Goal: Information Seeking & Learning: Compare options

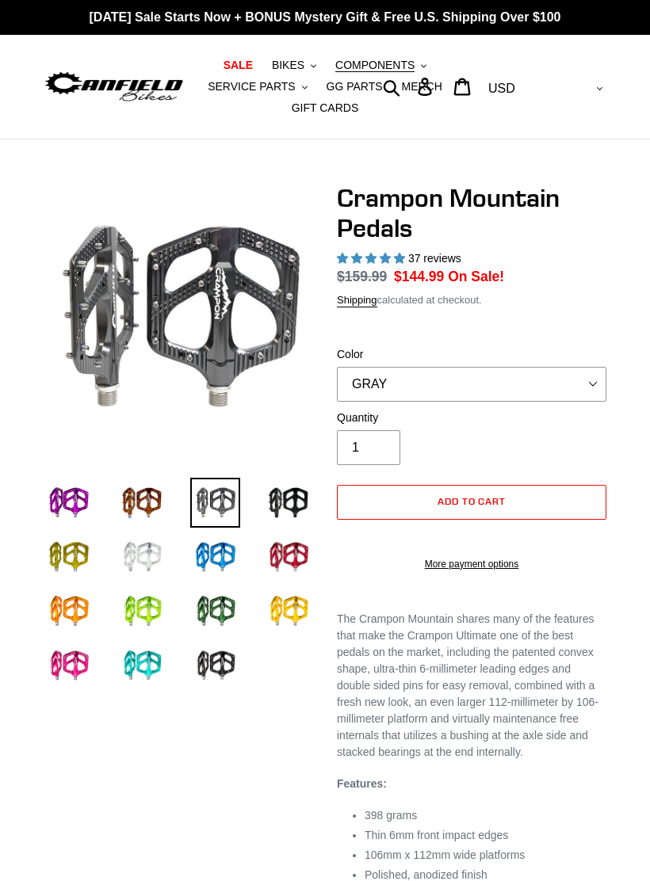
select select "highest-rating"
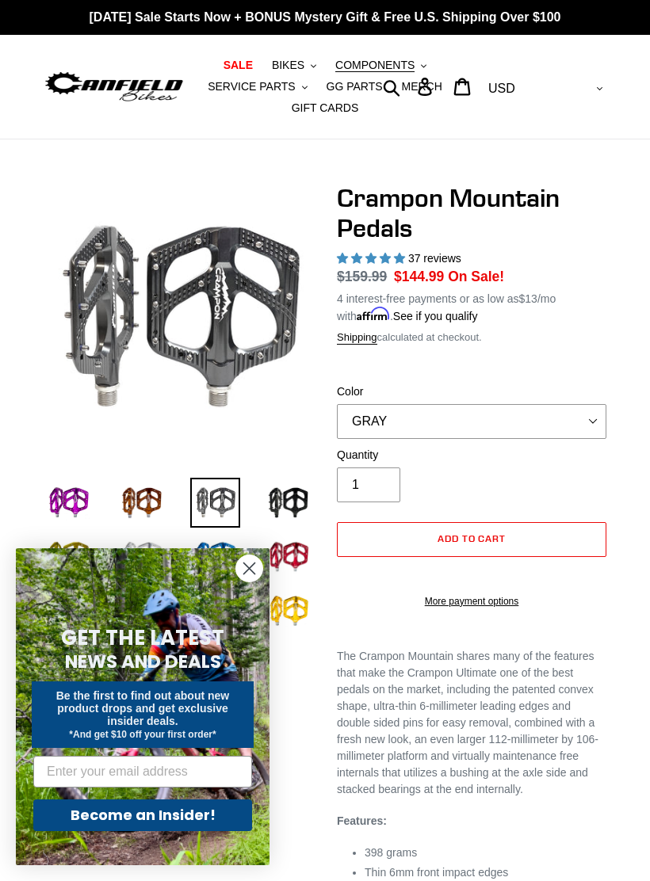
click at [261, 569] on circle "Close dialog" at bounding box center [249, 569] width 26 height 26
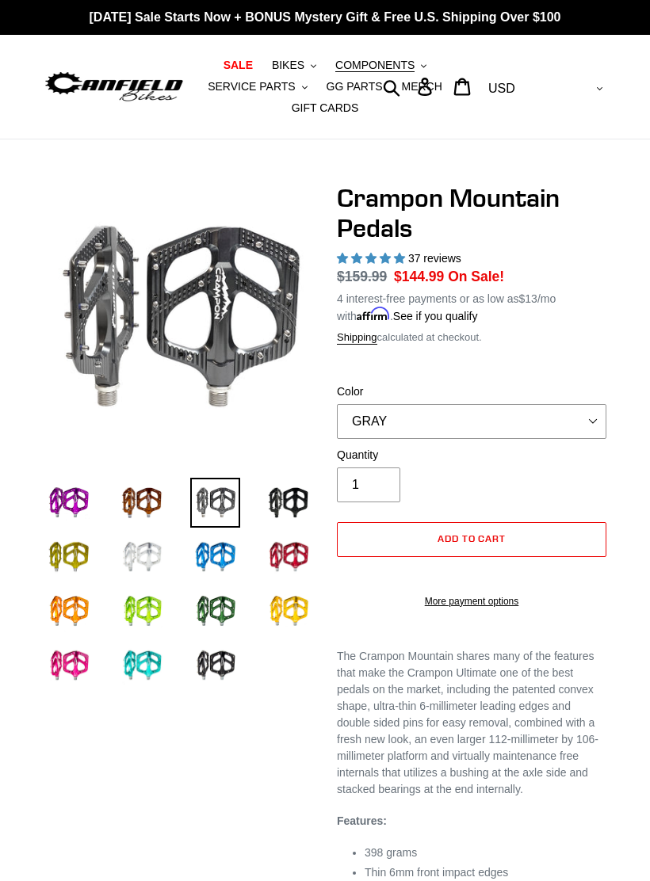
click at [155, 506] on img at bounding box center [142, 503] width 50 height 50
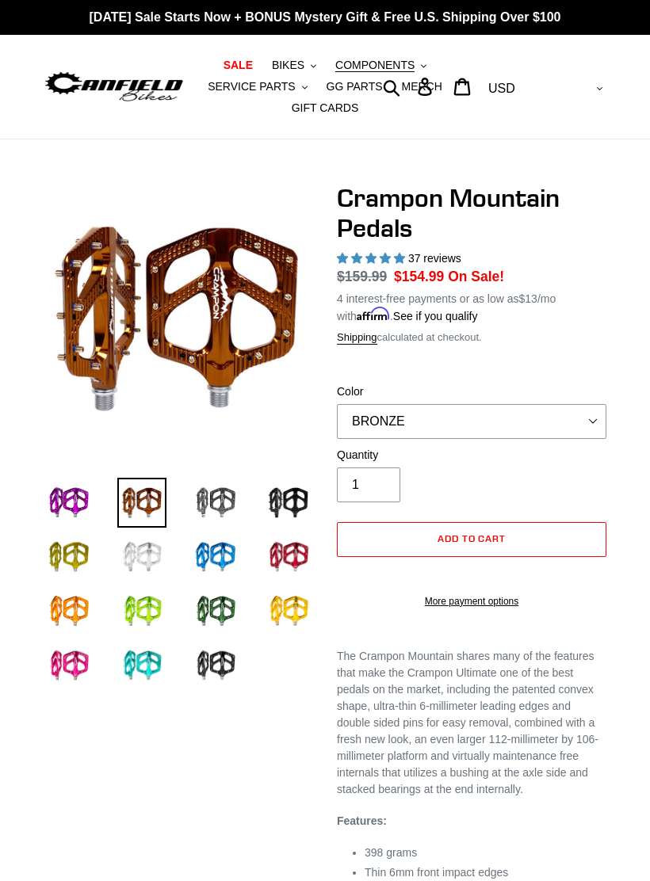
click at [74, 503] on img at bounding box center [69, 503] width 50 height 50
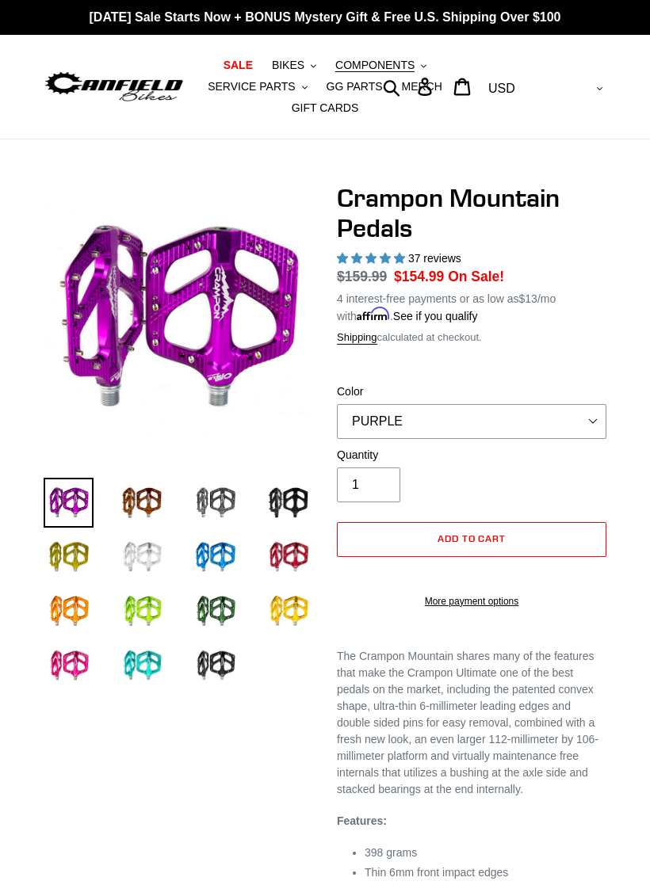
click at [84, 556] on img at bounding box center [69, 558] width 50 height 50
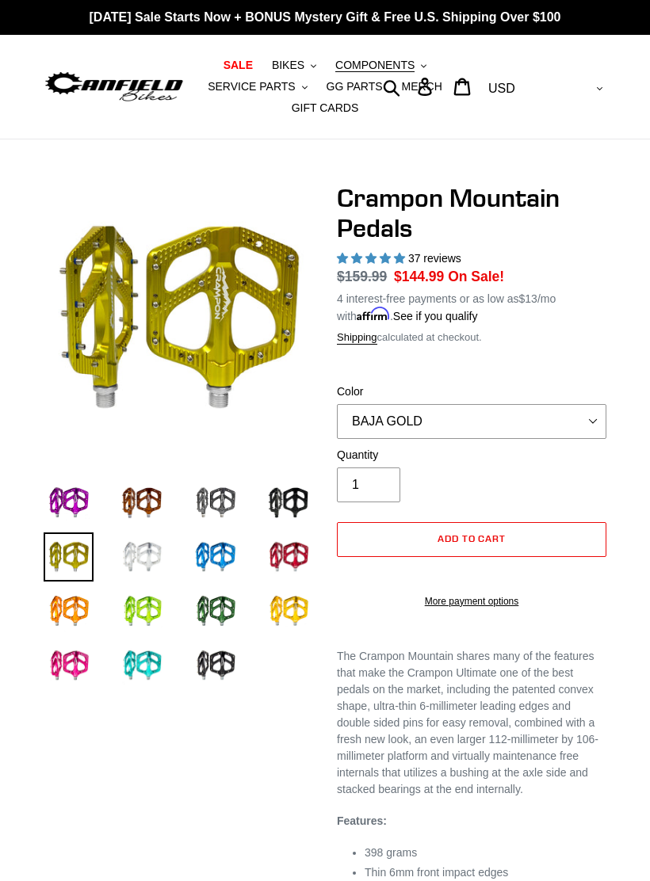
click at [82, 609] on img at bounding box center [69, 611] width 50 height 50
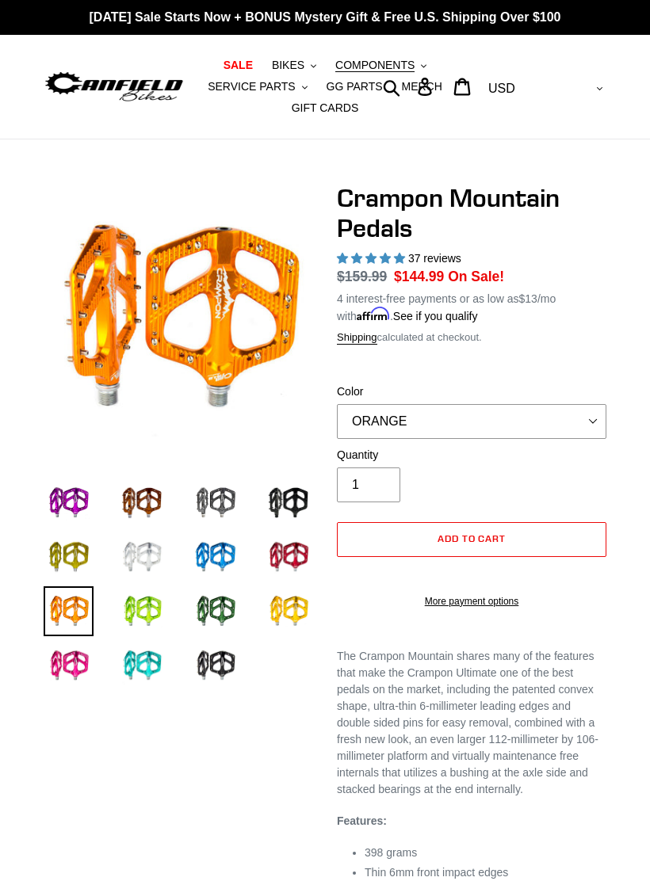
click at [89, 667] on img at bounding box center [69, 666] width 50 height 50
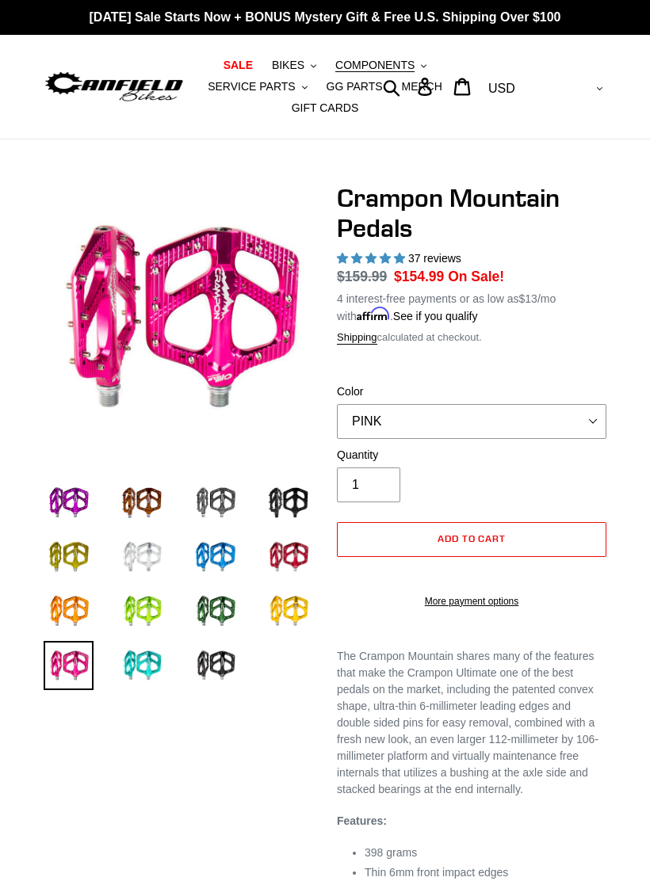
click at [151, 661] on img at bounding box center [142, 666] width 50 height 50
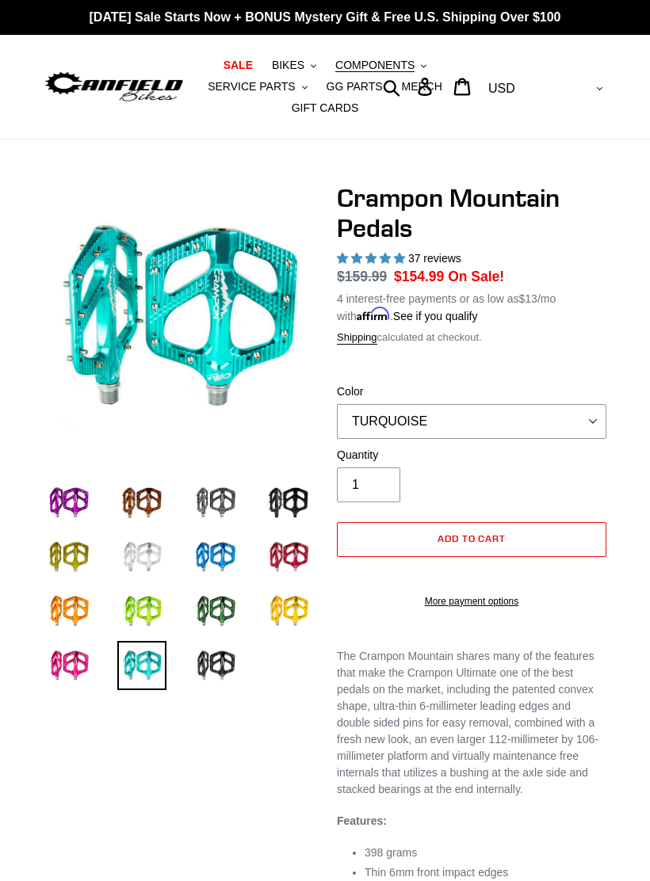
click at [155, 613] on img at bounding box center [142, 611] width 50 height 50
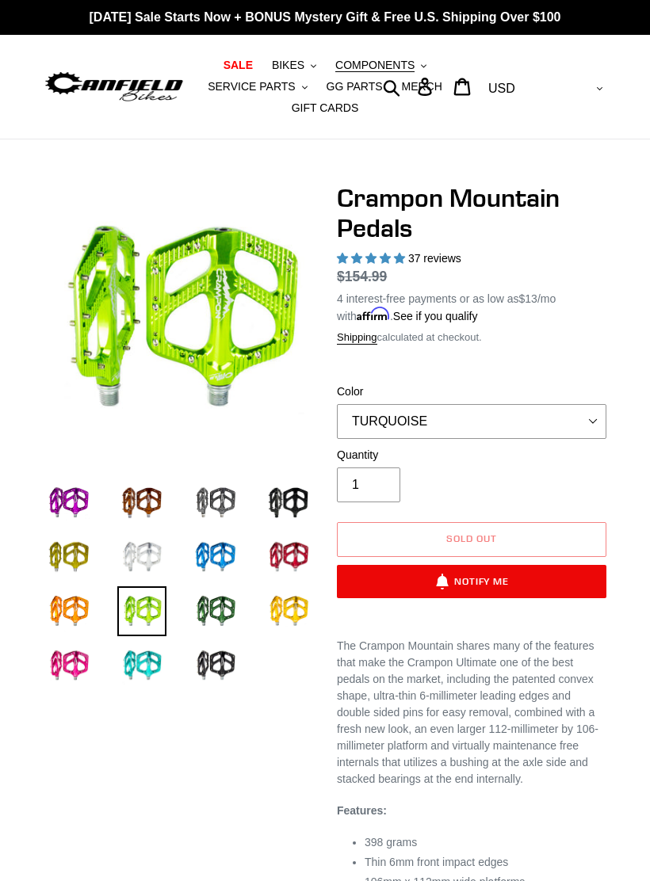
click at [157, 558] on img at bounding box center [142, 558] width 50 height 50
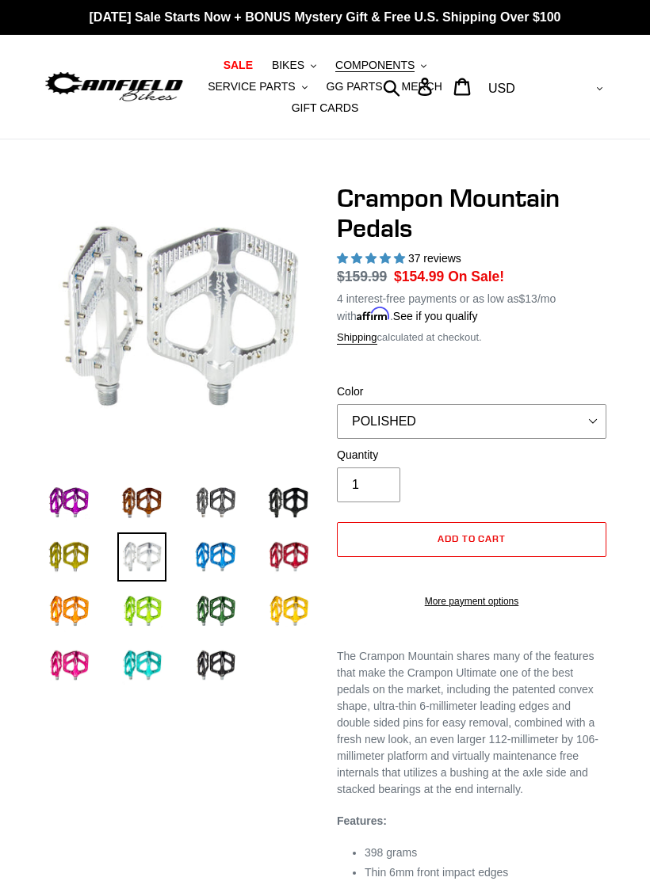
click at [153, 515] on img at bounding box center [142, 503] width 50 height 50
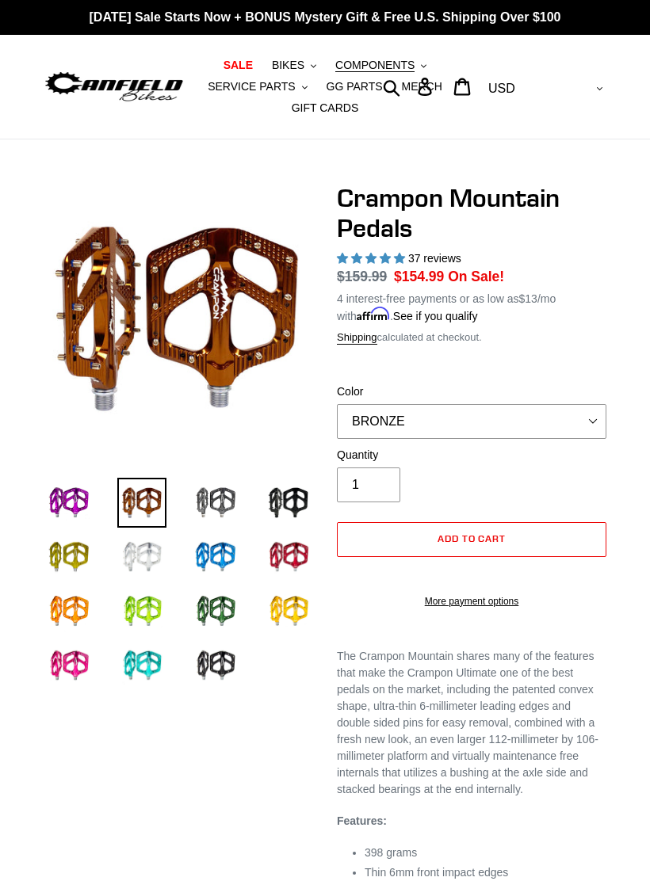
click at [225, 513] on img at bounding box center [215, 503] width 50 height 50
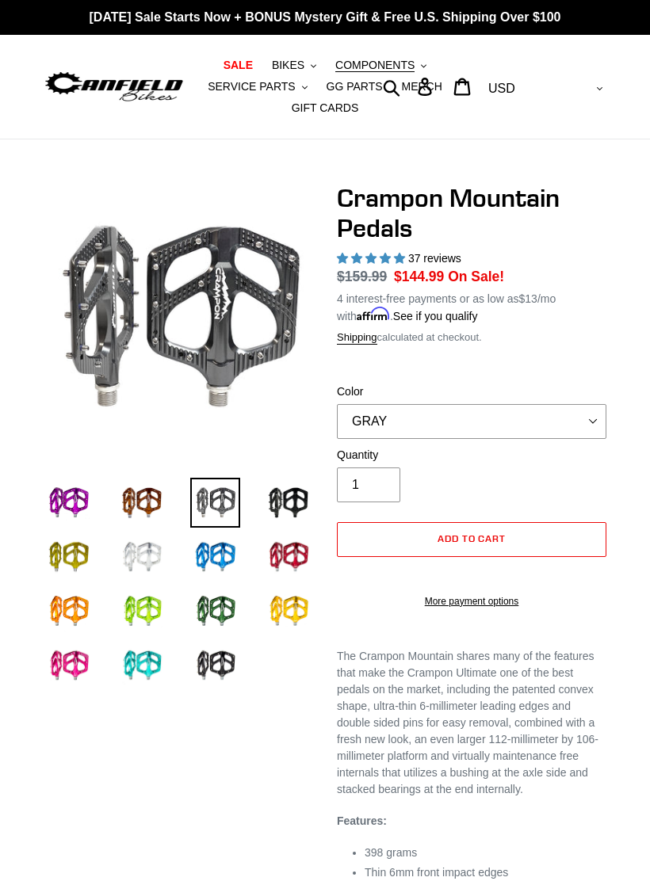
click at [224, 566] on img at bounding box center [215, 558] width 50 height 50
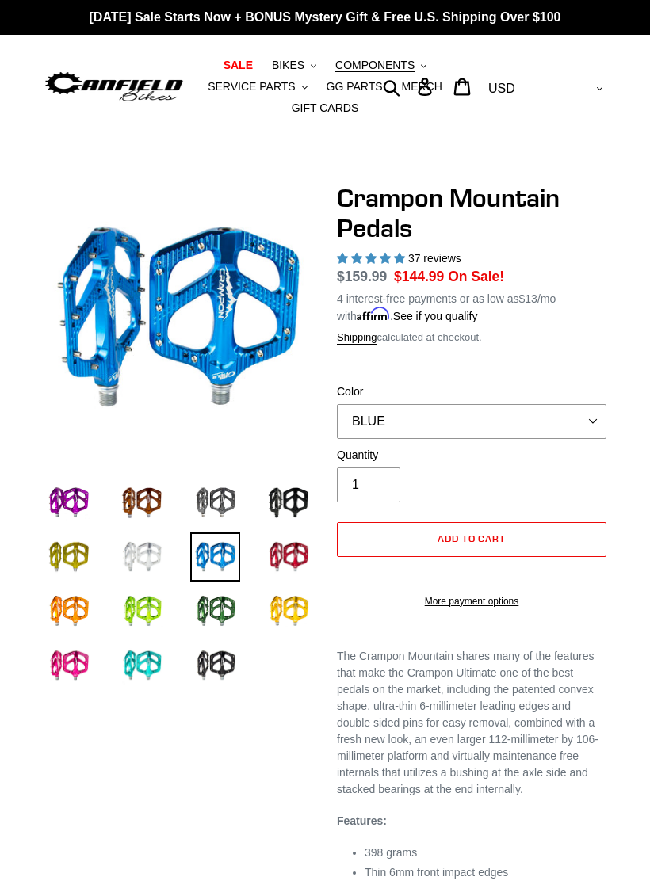
click at [224, 619] on img at bounding box center [215, 611] width 50 height 50
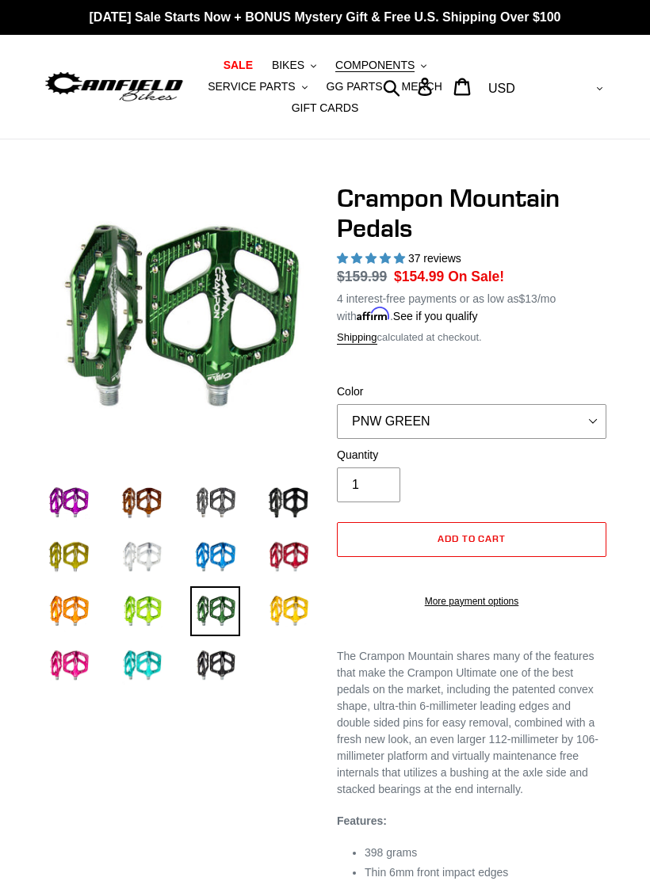
click at [224, 667] on img at bounding box center [215, 666] width 50 height 50
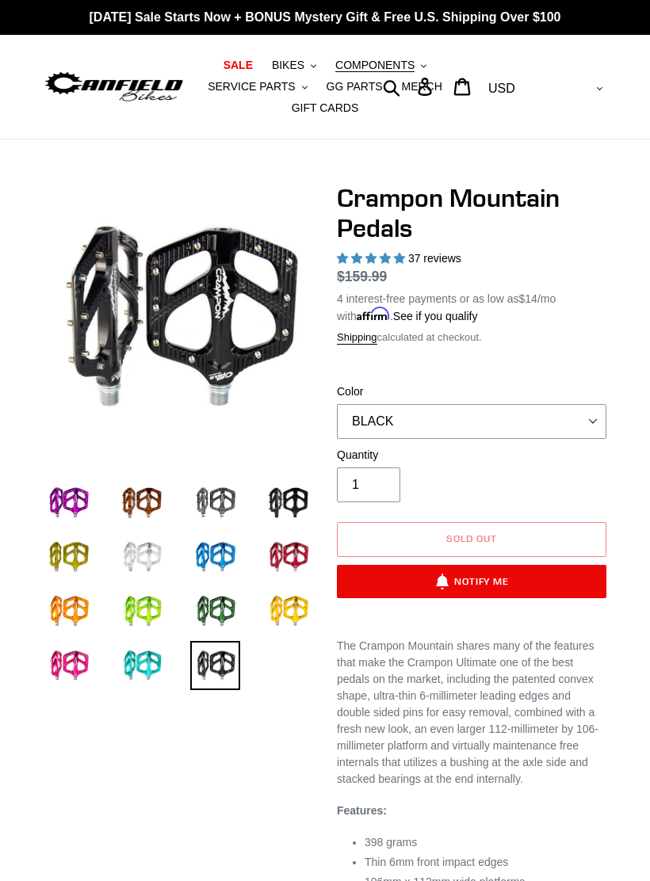
click at [223, 621] on img at bounding box center [215, 611] width 50 height 50
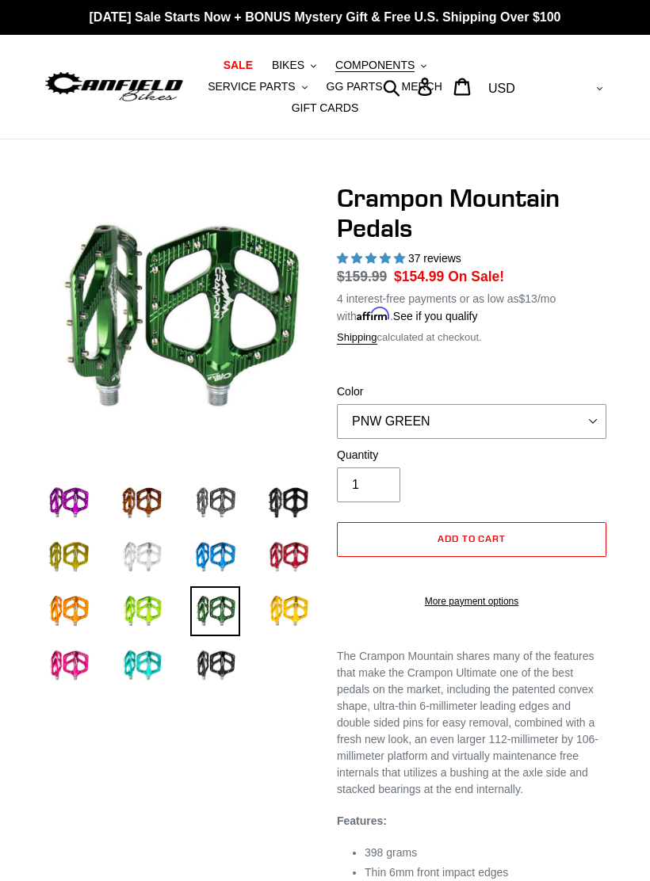
click at [292, 609] on img at bounding box center [289, 611] width 50 height 50
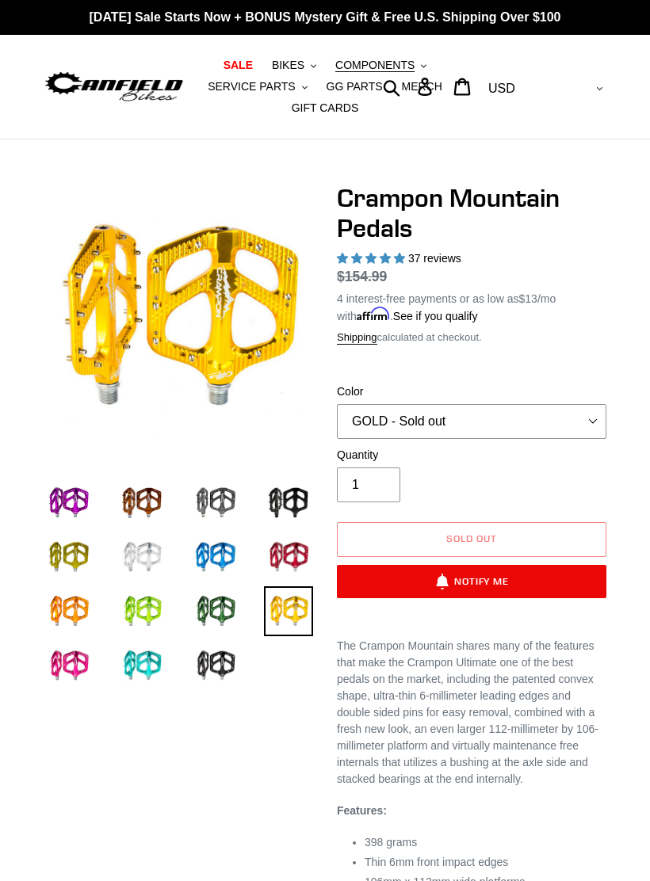
click at [290, 558] on img at bounding box center [289, 558] width 50 height 50
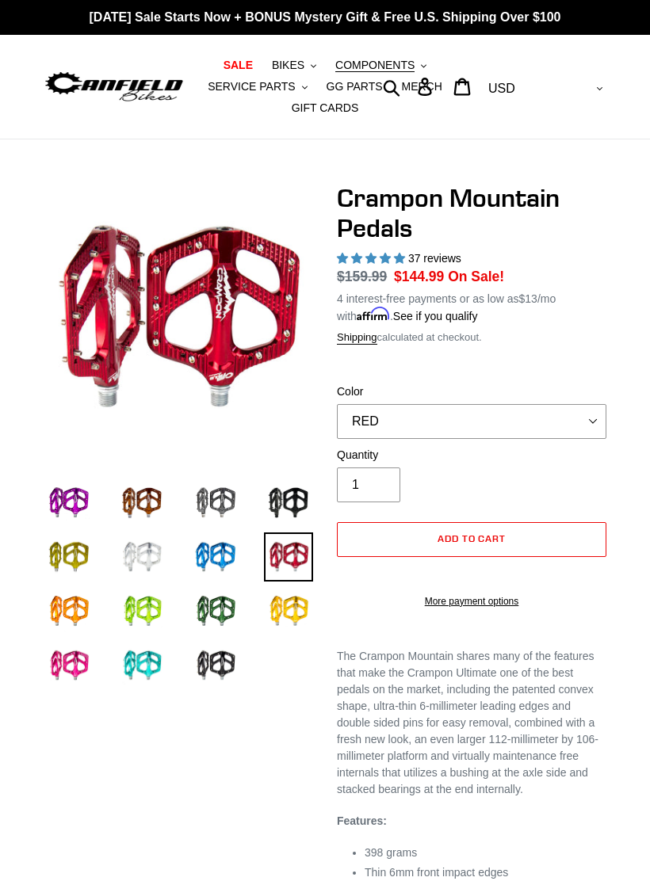
click at [287, 503] on img at bounding box center [289, 503] width 50 height 50
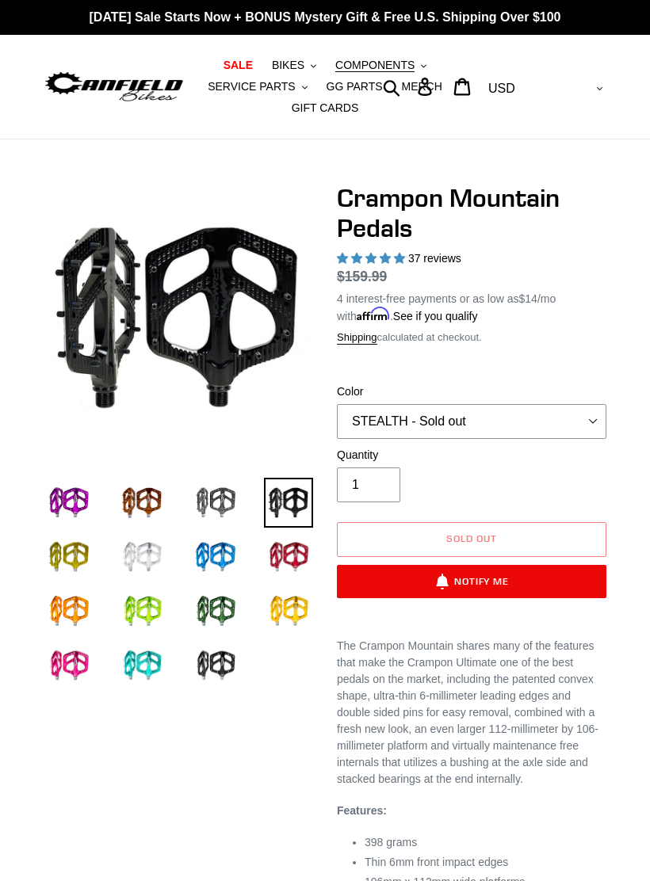
click at [224, 610] on img at bounding box center [215, 611] width 50 height 50
select select "PNW GREEN"
